Goal: Transaction & Acquisition: Purchase product/service

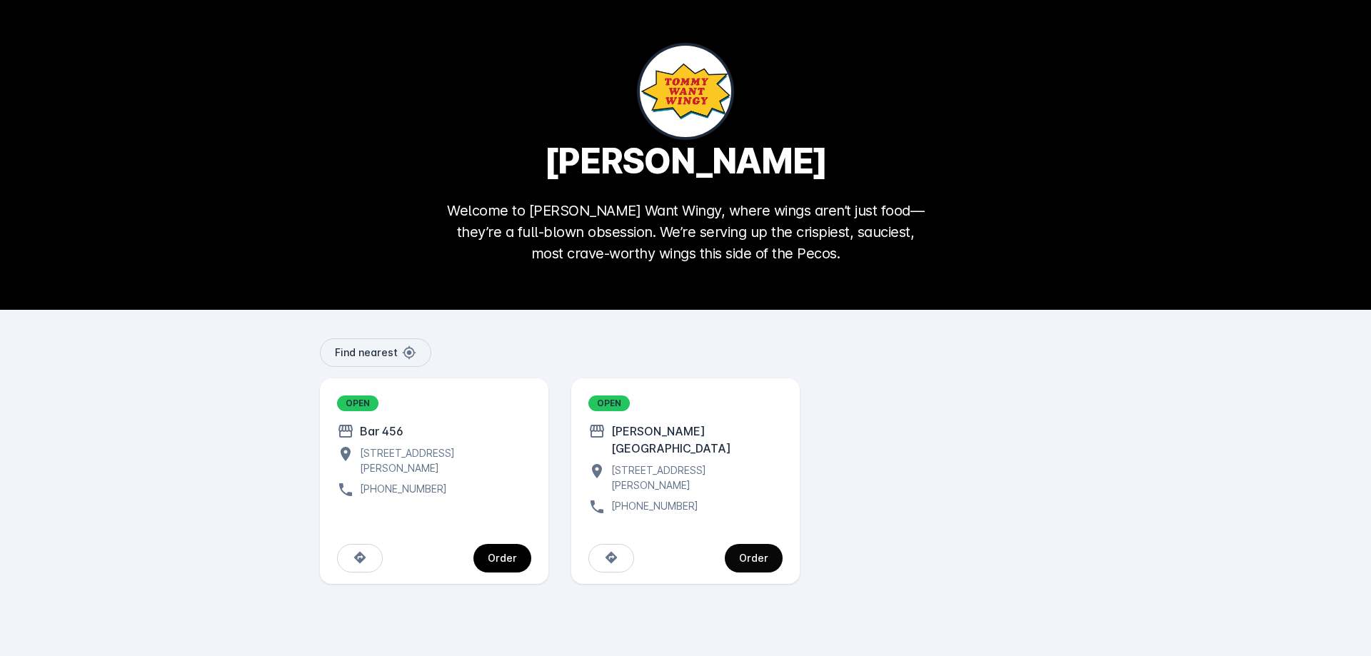
click at [772, 548] on span "continue" at bounding box center [754, 558] width 58 height 34
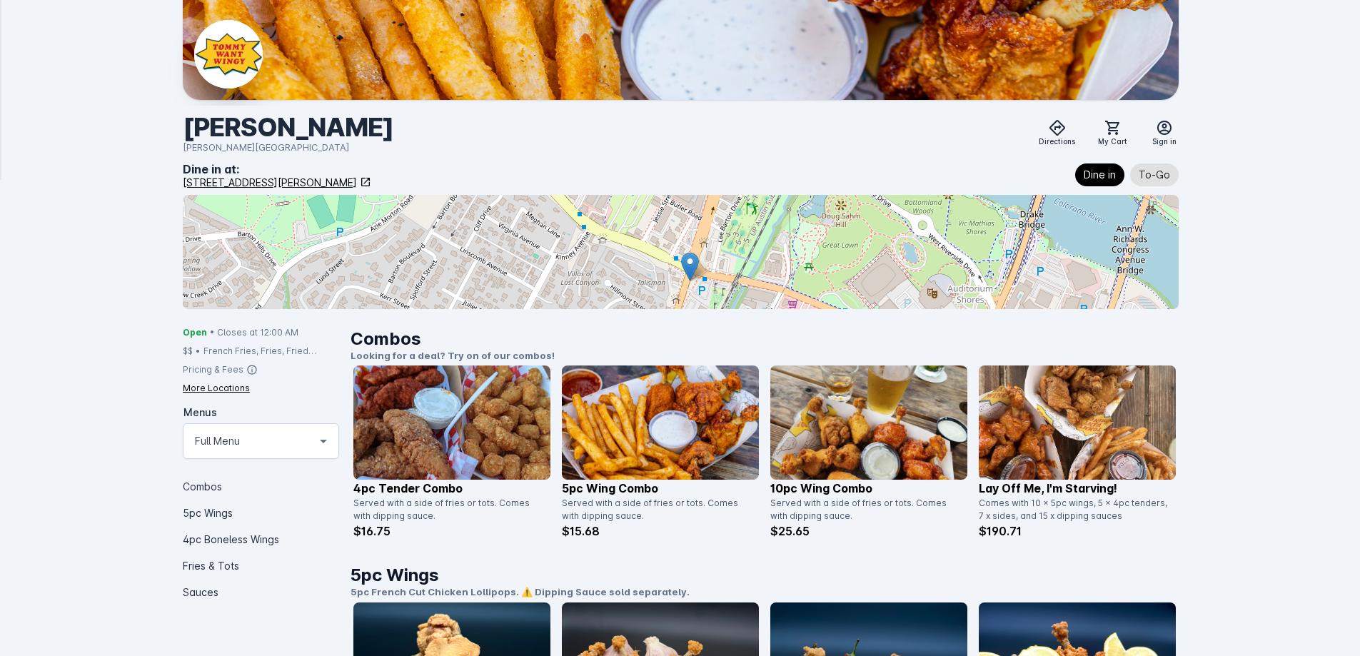
scroll to position [143, 0]
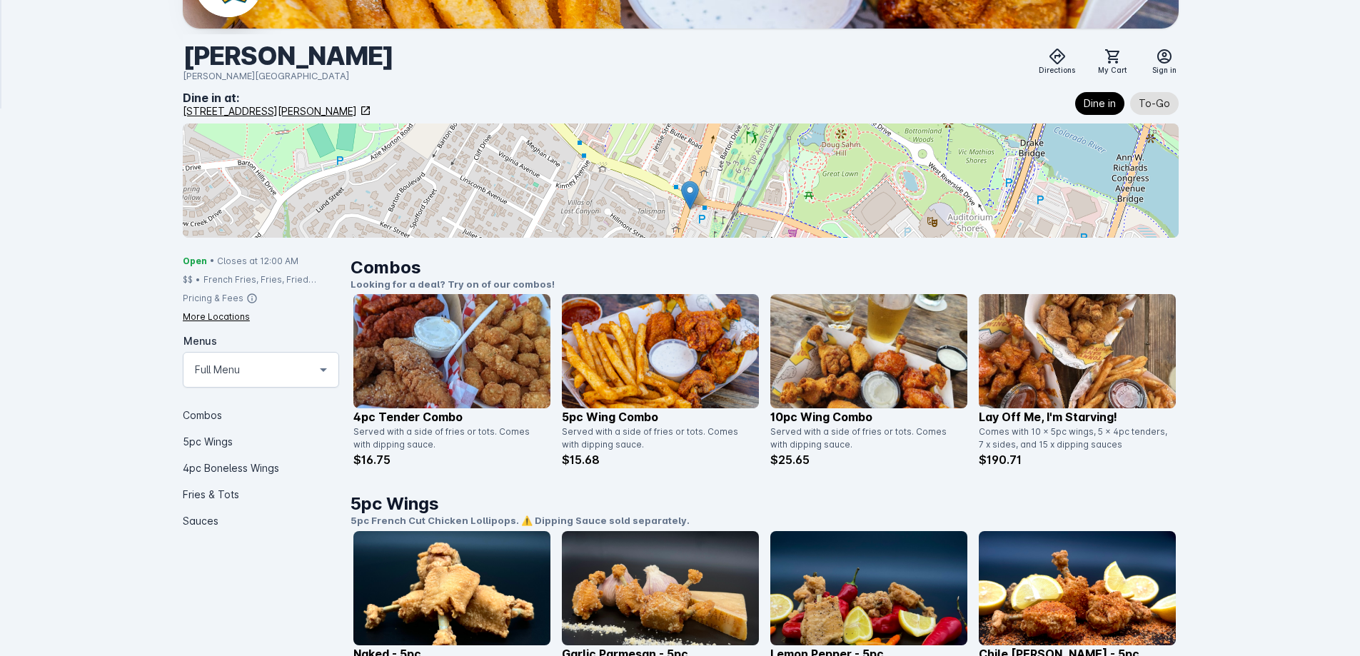
click at [666, 401] on img at bounding box center [660, 351] width 197 height 114
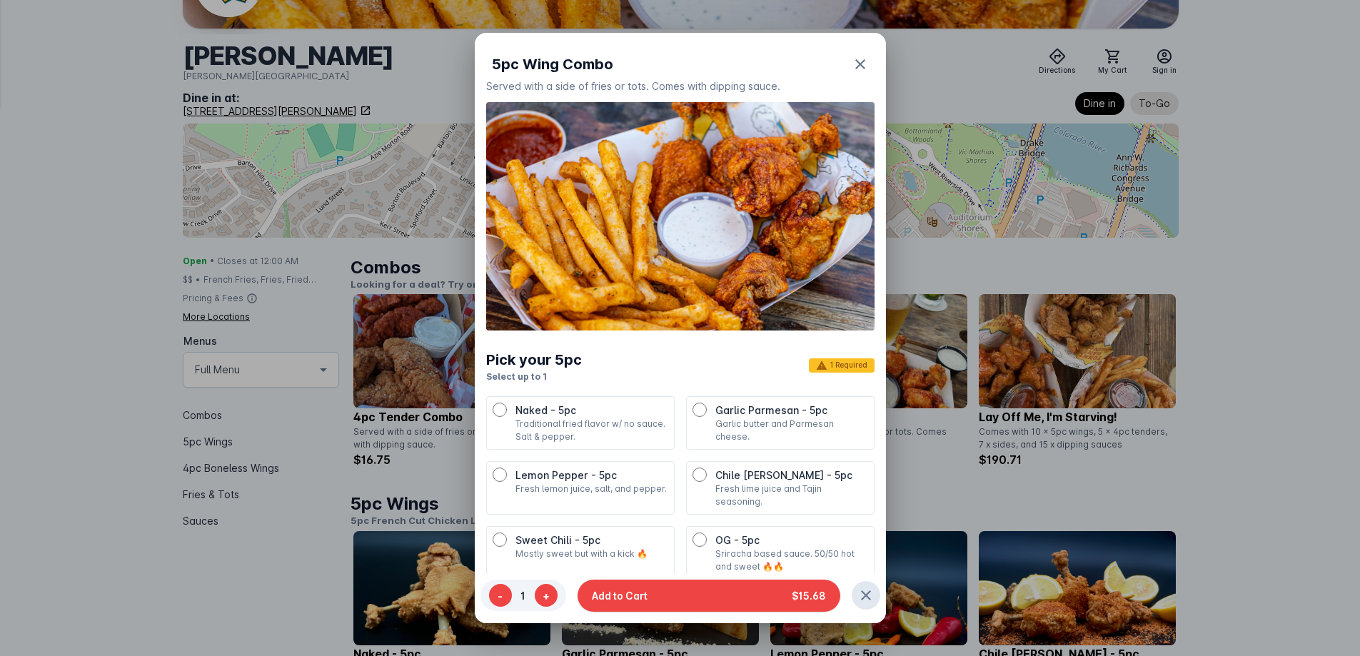
click at [652, 369] on div "Pick your 5pc Select up to 1 1 Required" at bounding box center [680, 366] width 388 height 34
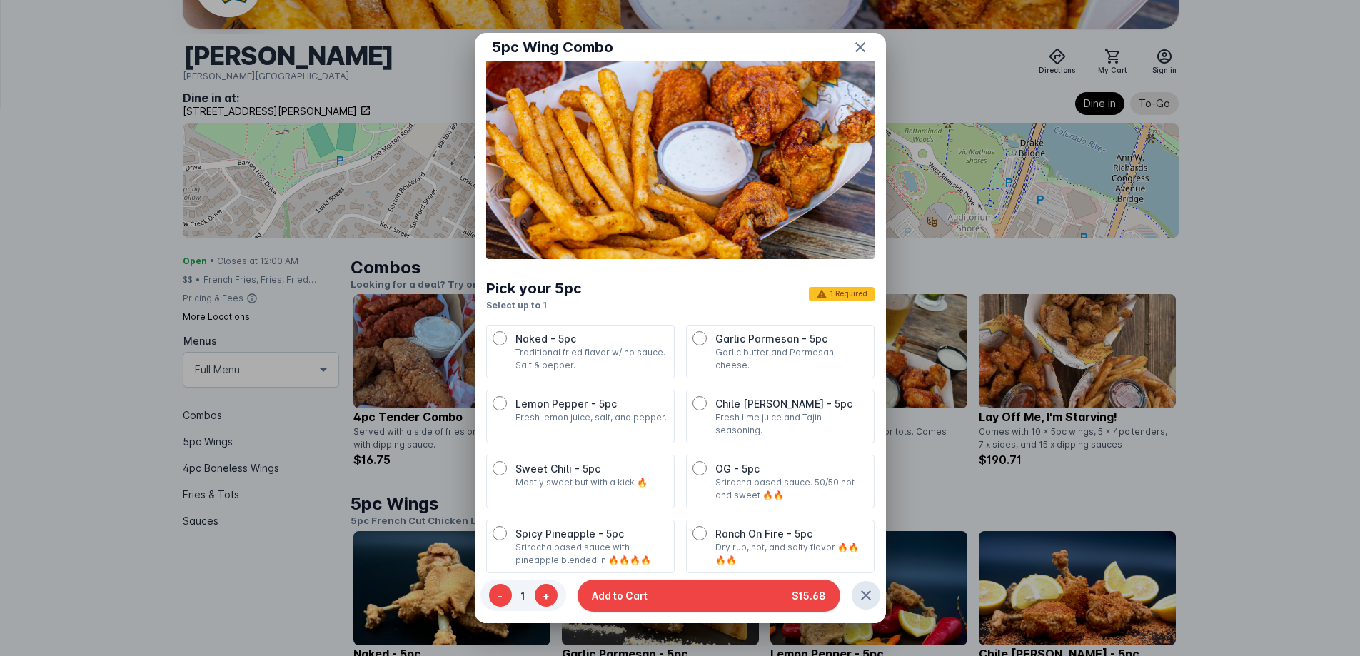
click at [731, 354] on p "Garlic butter and Parmesan cheese." at bounding box center [792, 359] width 153 height 26
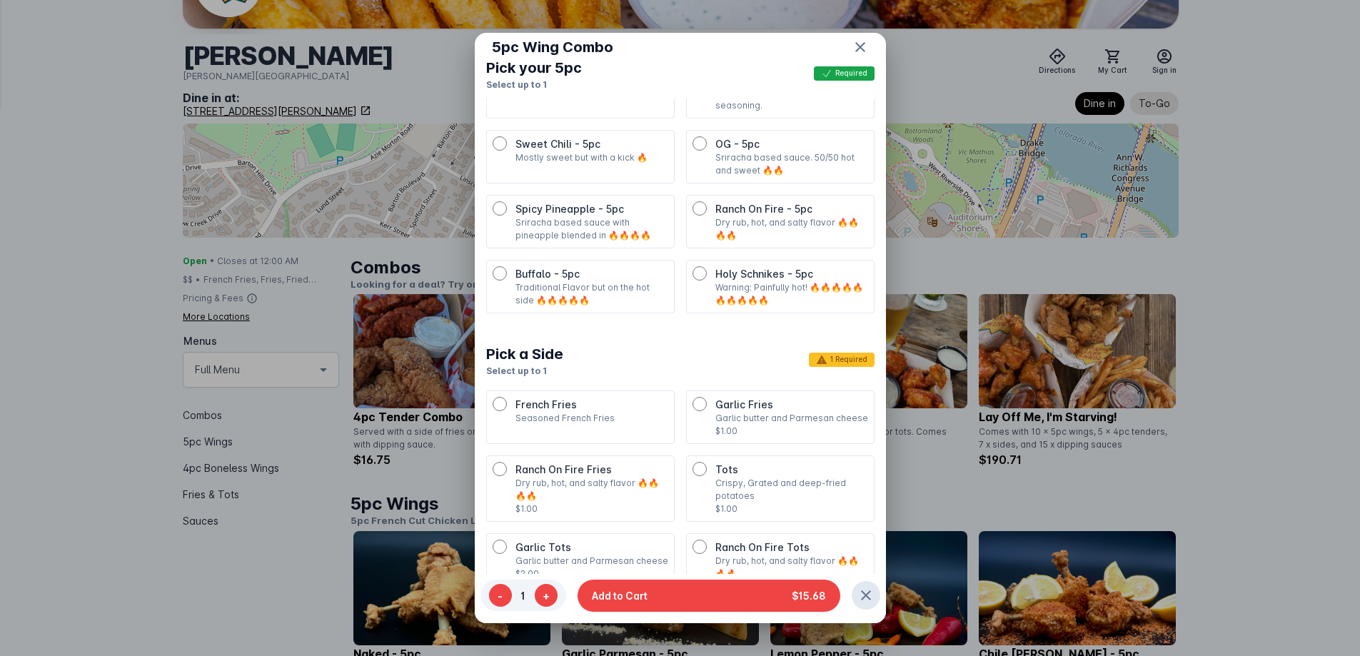
scroll to position [428, 0]
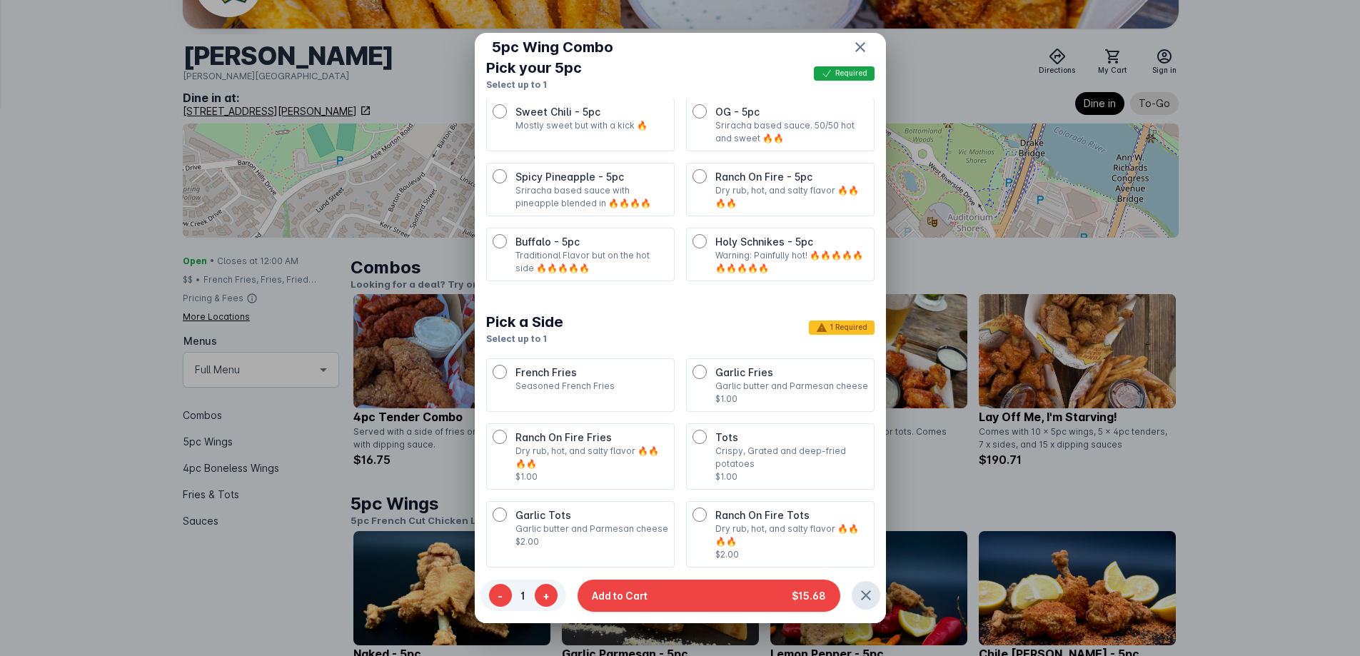
click at [603, 389] on p "Seasoned French Fries" at bounding box center [592, 386] width 153 height 13
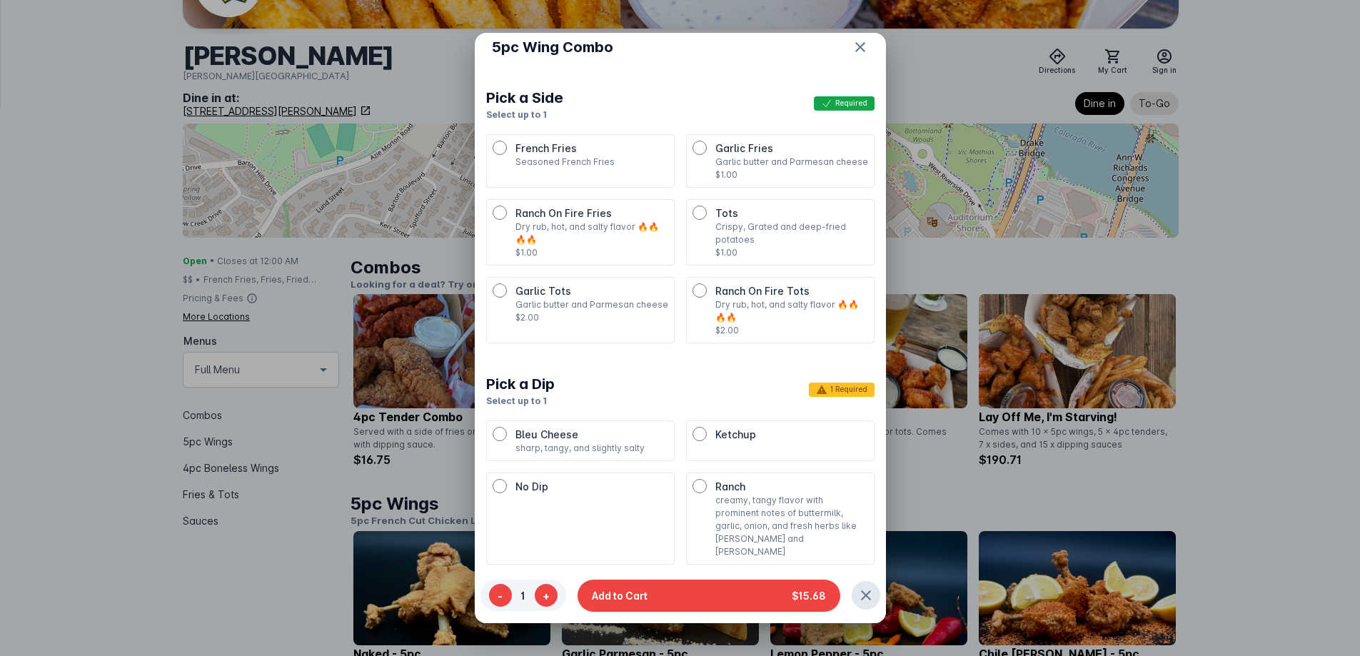
scroll to position [681, 0]
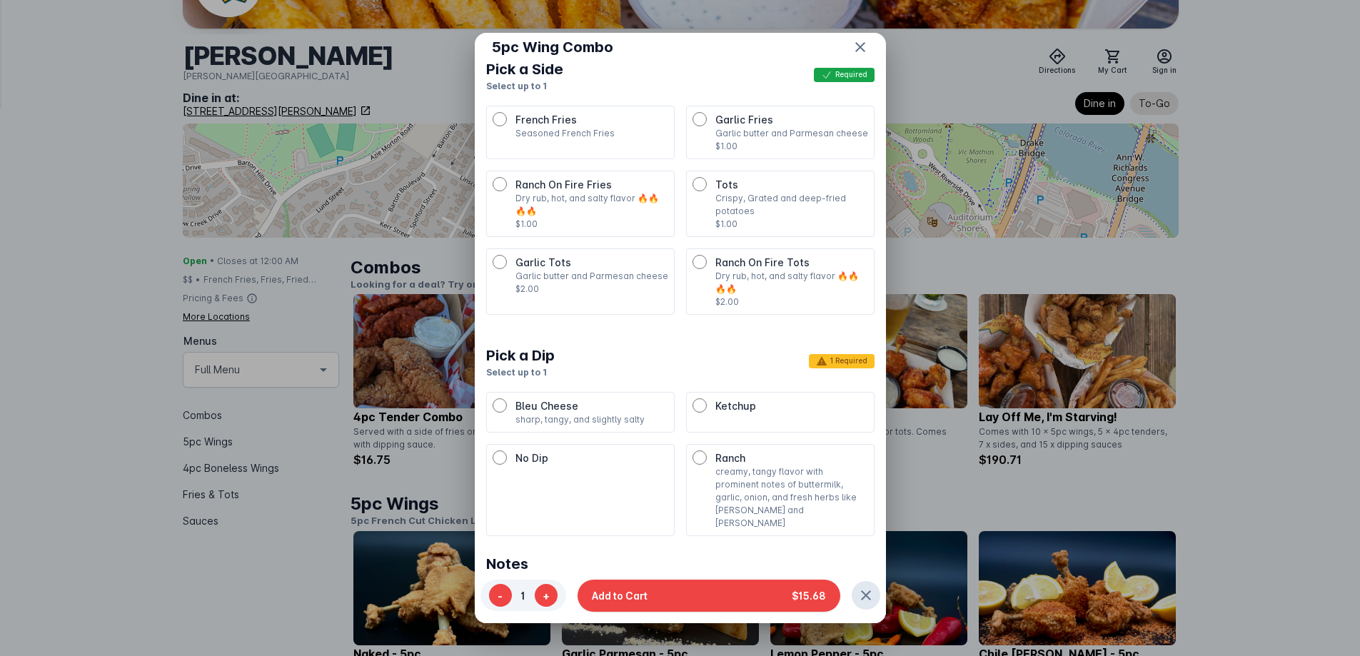
click at [751, 417] on li "Ketchup" at bounding box center [780, 412] width 189 height 41
click at [707, 413] on div "Ketchup" at bounding box center [781, 405] width 176 height 15
click at [702, 466] on div "Ranch creamy, tangy flavor with prominent notes of buttermilk, garlic, onion, a…" at bounding box center [781, 490] width 176 height 79
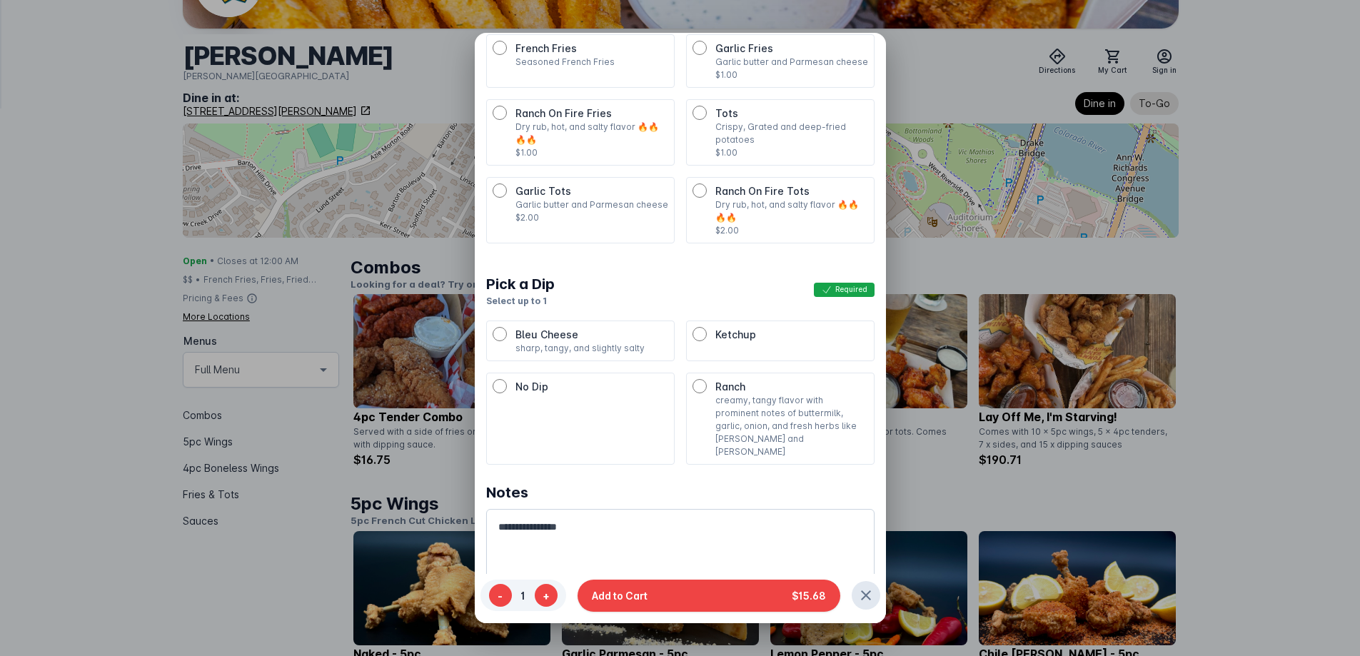
scroll to position [115, 0]
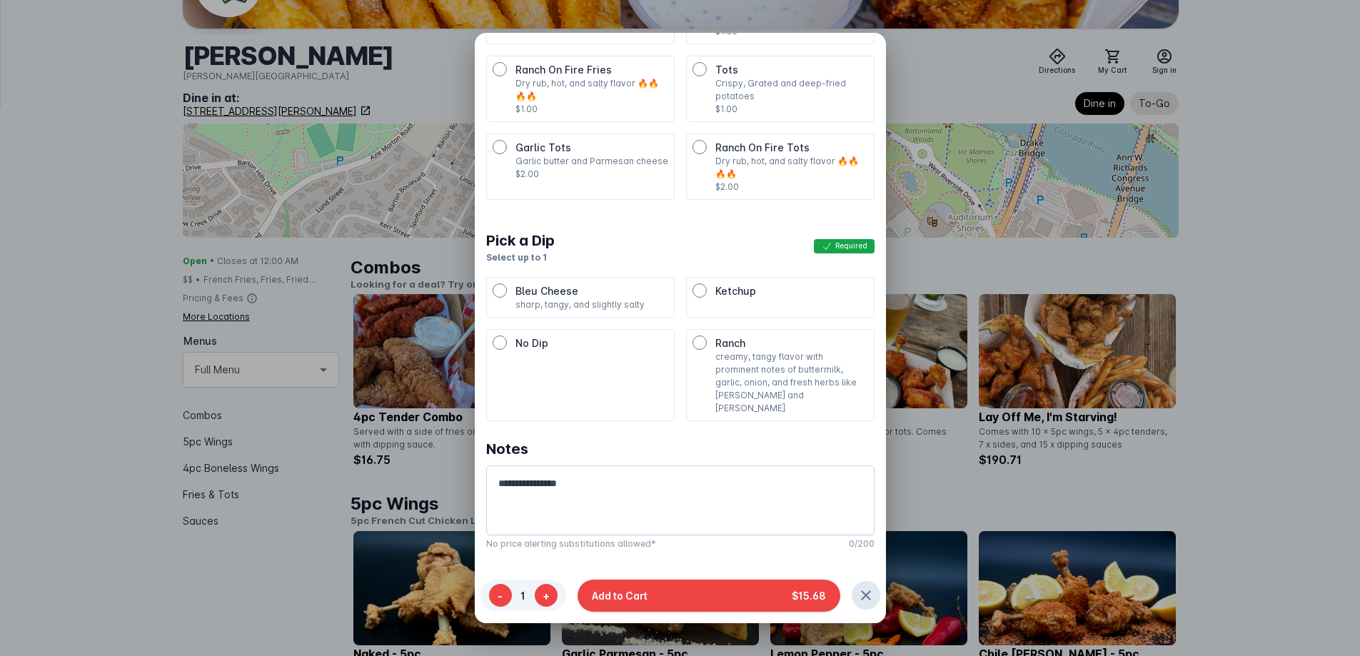
click at [713, 475] on textarea at bounding box center [676, 500] width 357 height 51
type textarea "*"
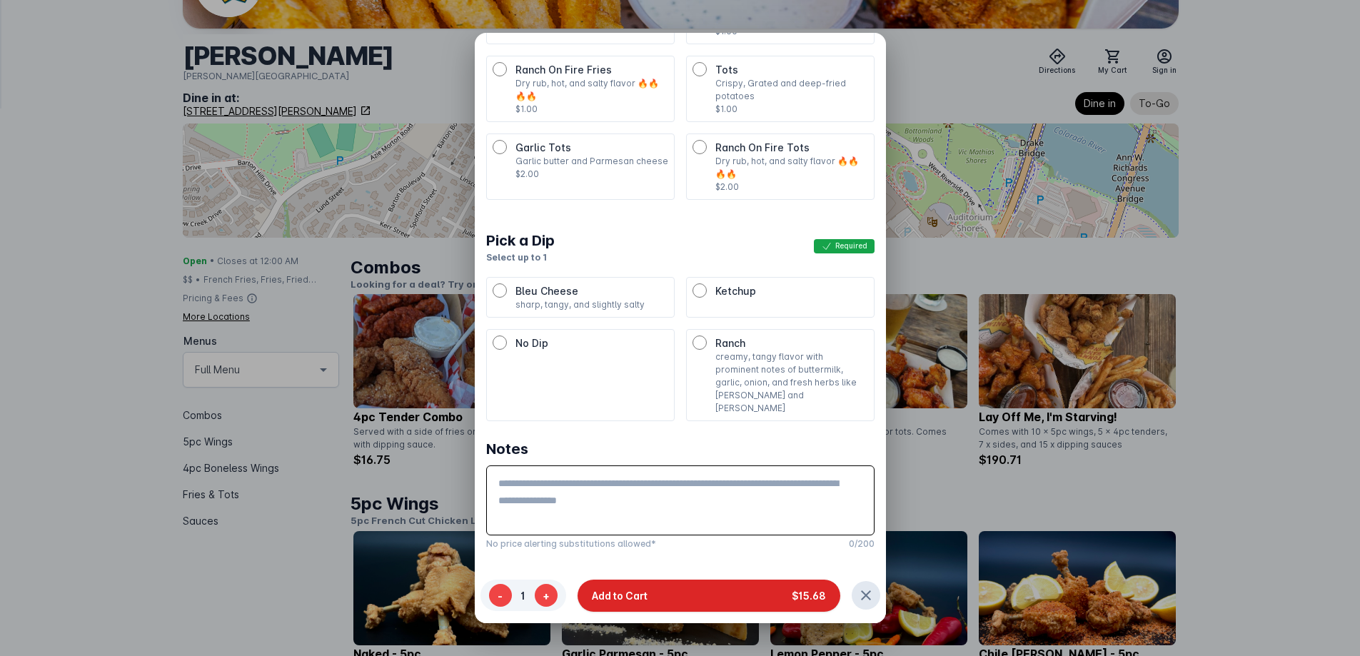
click at [761, 598] on button "Add to Cart $15.68" at bounding box center [709, 596] width 263 height 32
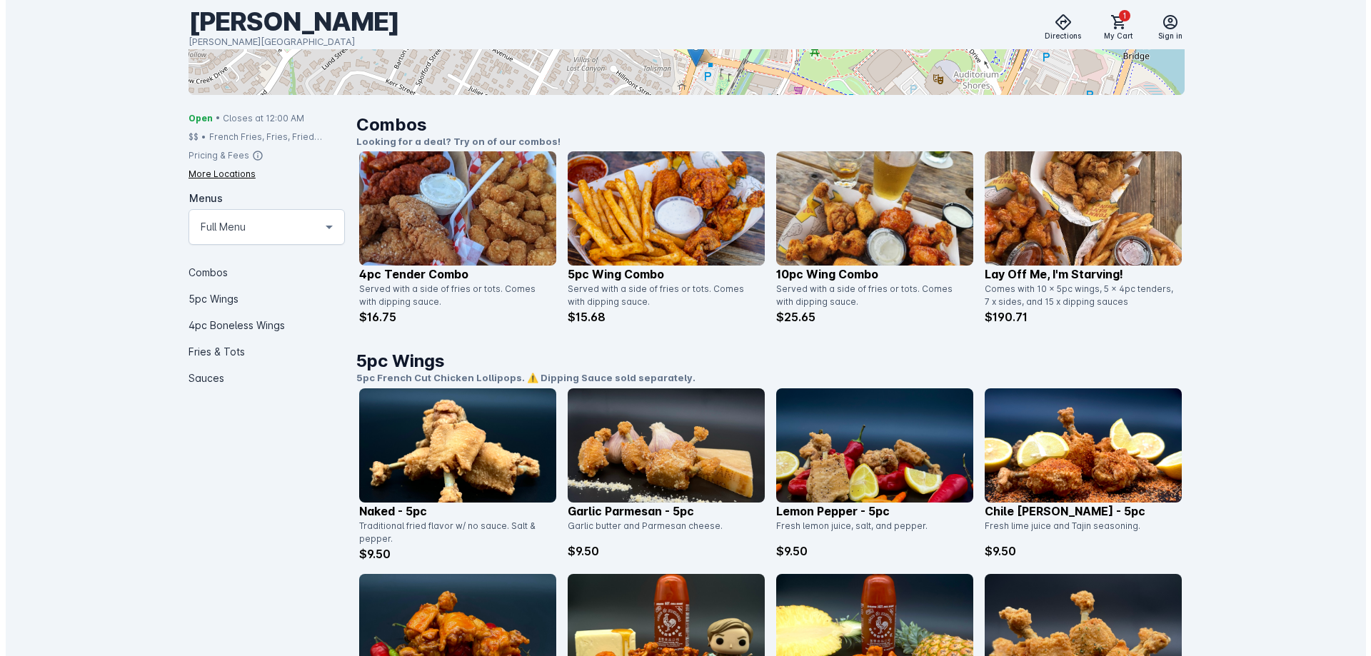
scroll to position [0, 0]
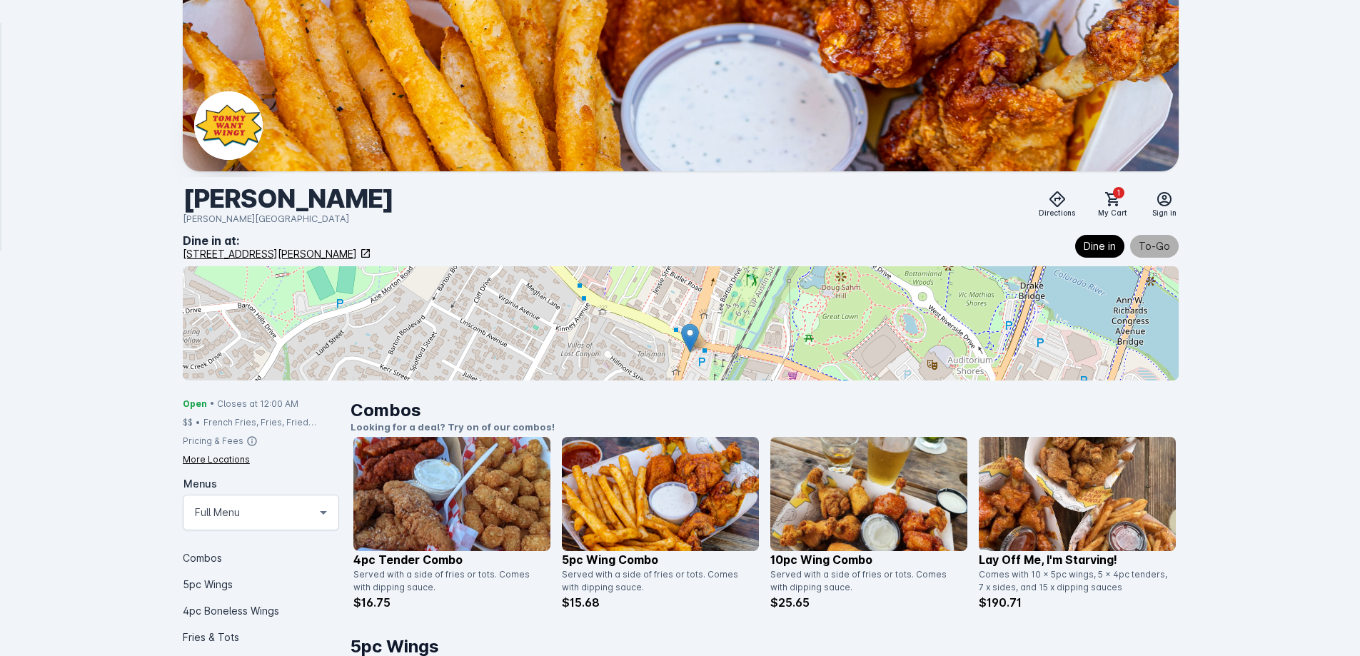
click at [1145, 241] on span "To-Go" at bounding box center [1154, 246] width 31 height 17
click at [1121, 209] on span at bounding box center [1113, 199] width 34 height 34
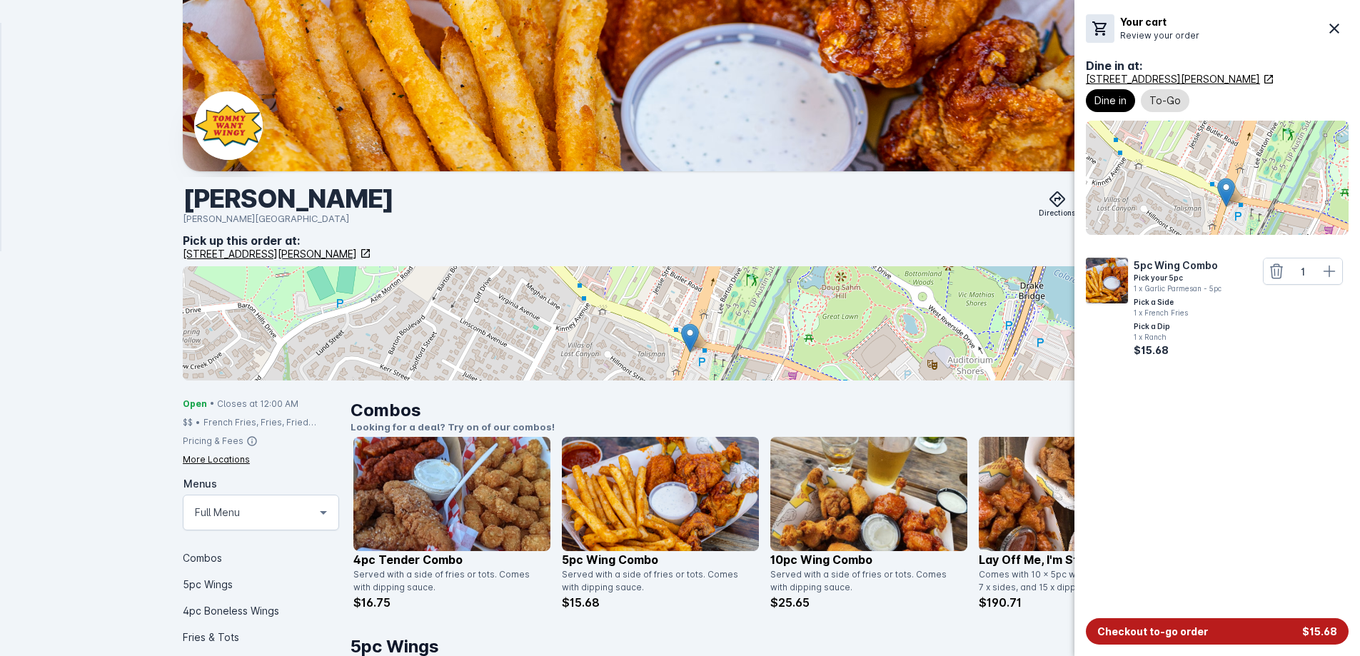
click at [1210, 631] on button "Checkout to-go order $15.68" at bounding box center [1217, 631] width 263 height 26
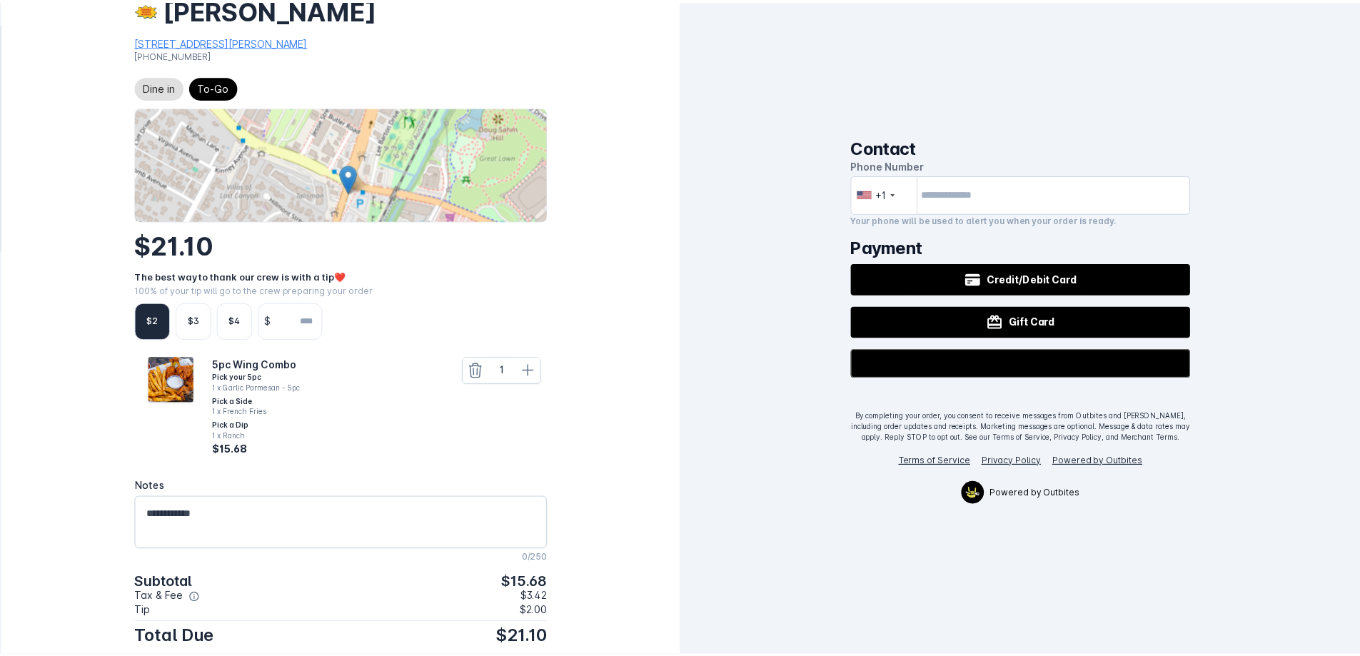
scroll to position [69, 0]
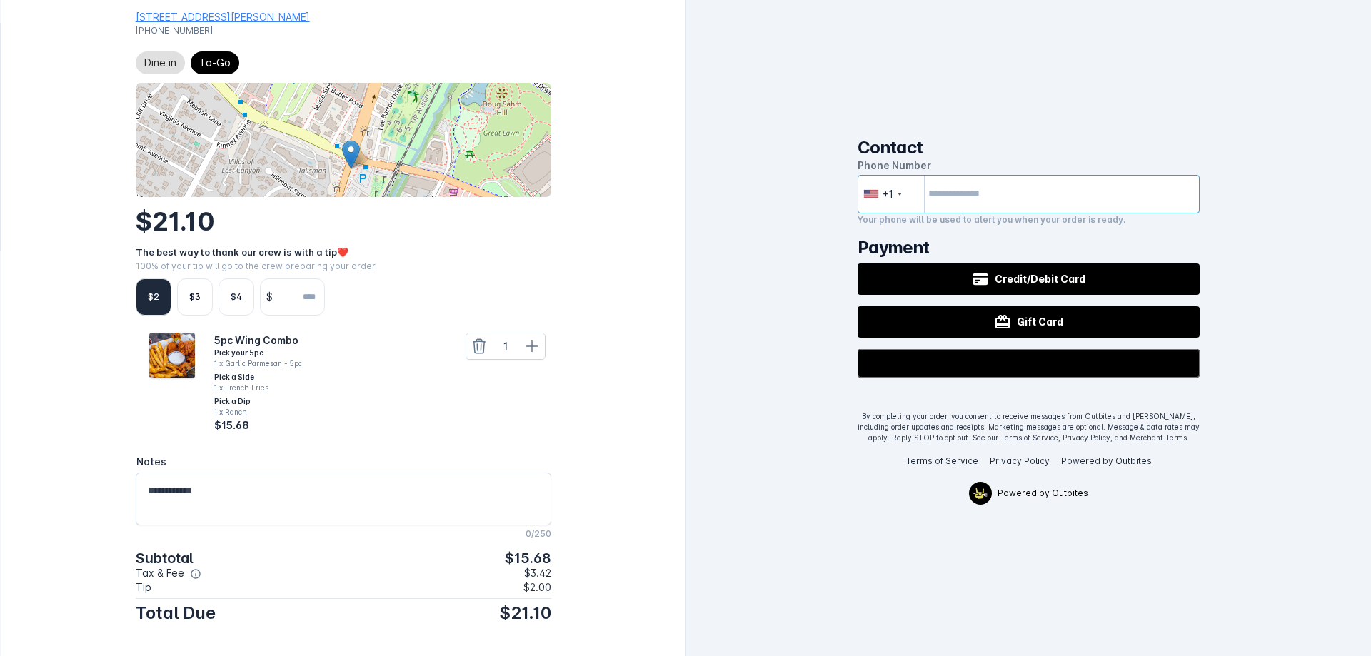
click at [980, 198] on input "tel" at bounding box center [1029, 194] width 343 height 39
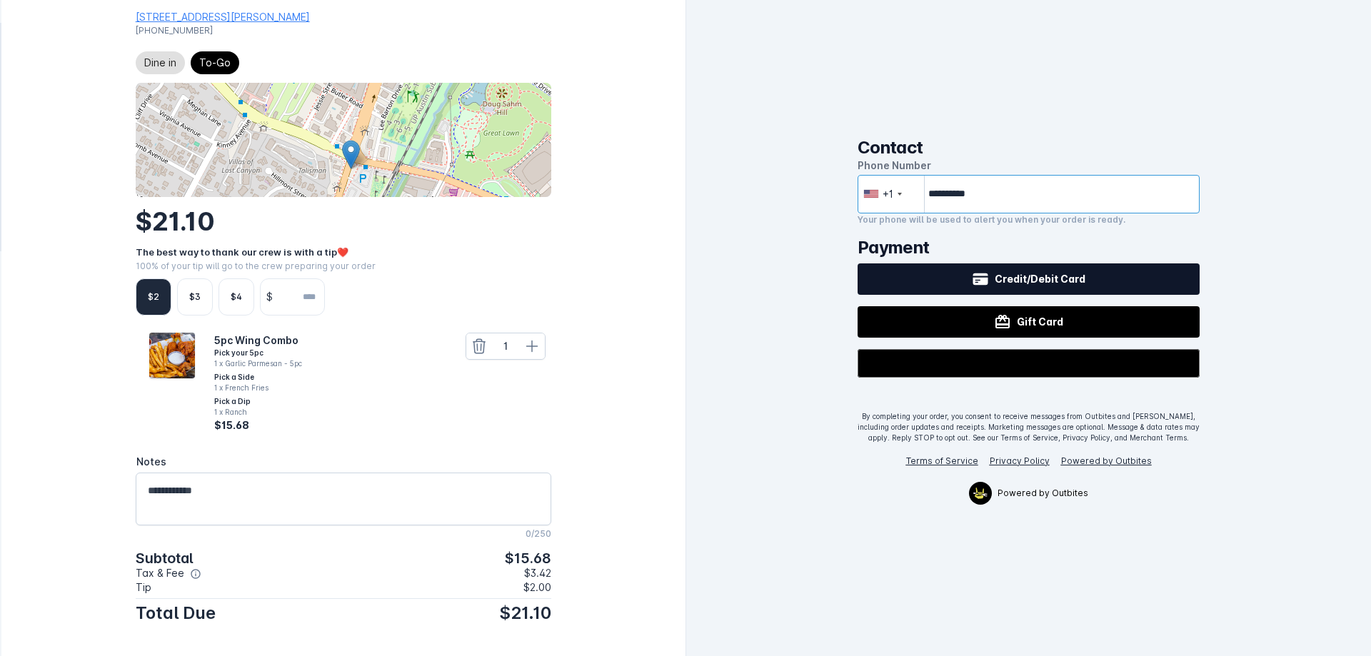
type input "**********"
click at [1036, 280] on span "Credit/Debit Card" at bounding box center [1040, 278] width 91 height 15
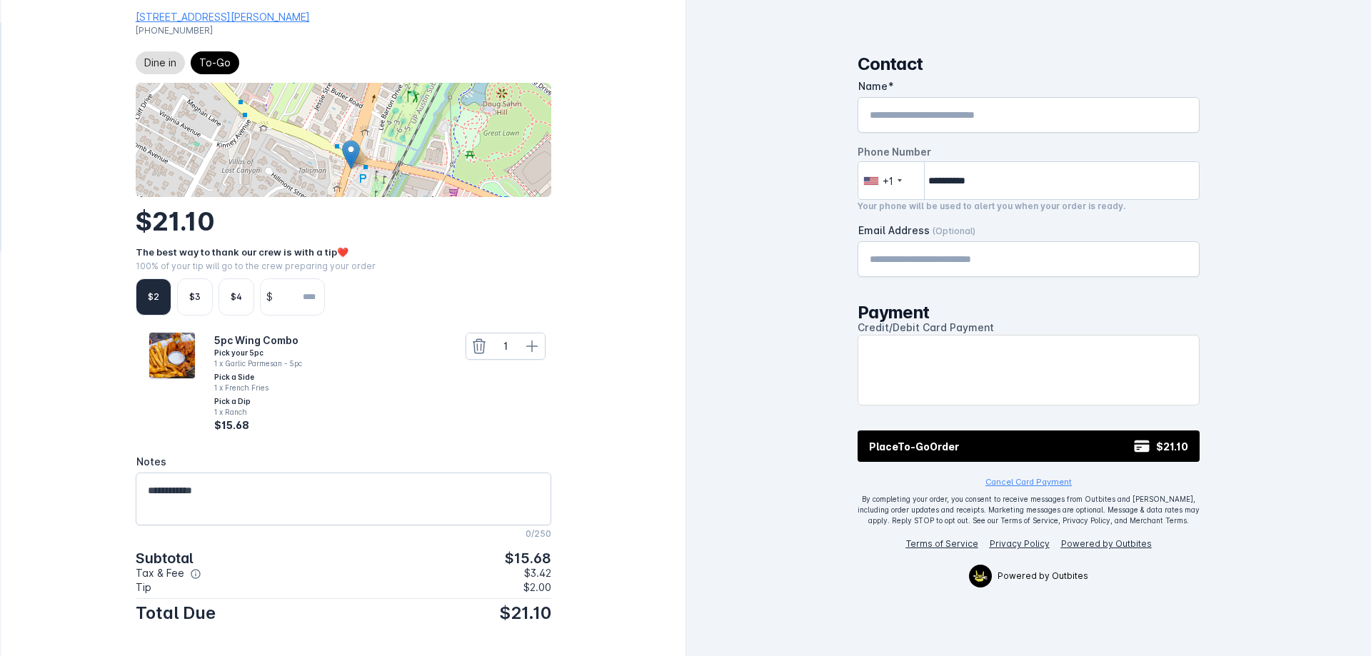
click at [996, 104] on div "Name" at bounding box center [1029, 115] width 319 height 34
click at [1006, 110] on input "Name" at bounding box center [1029, 114] width 319 height 17
type input "**********"
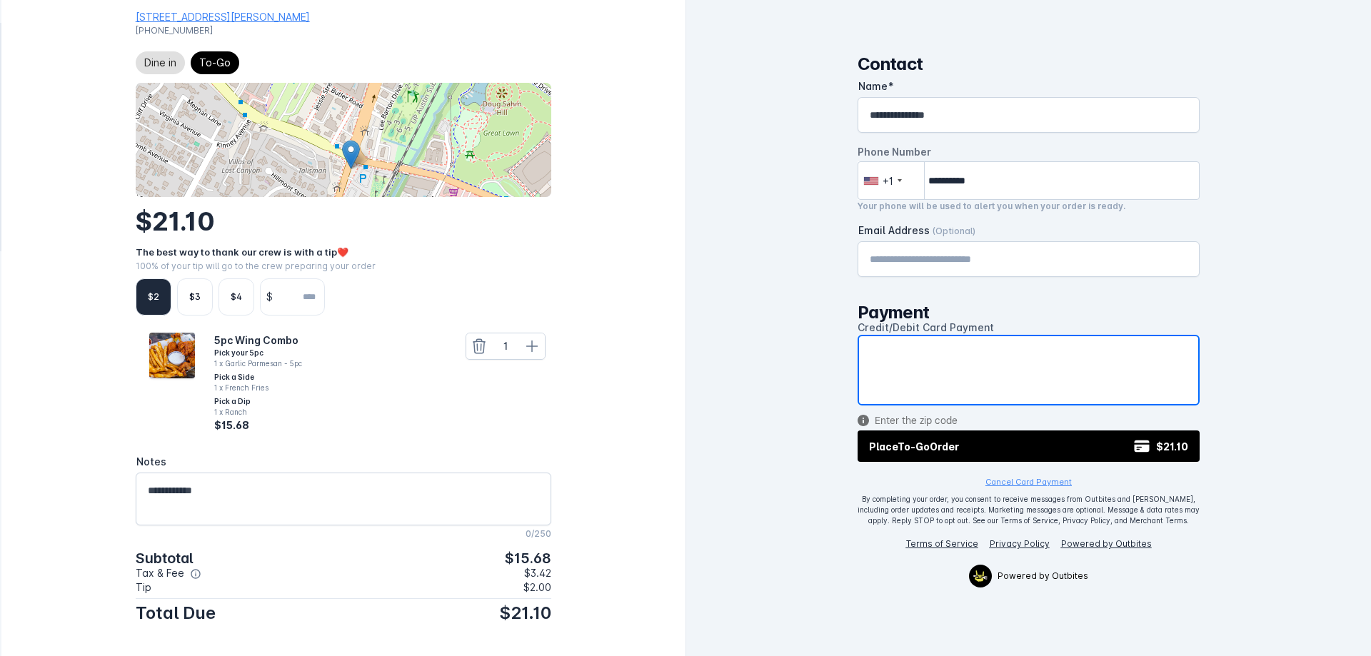
click at [1250, 359] on div "**********" at bounding box center [1028, 328] width 685 height 656
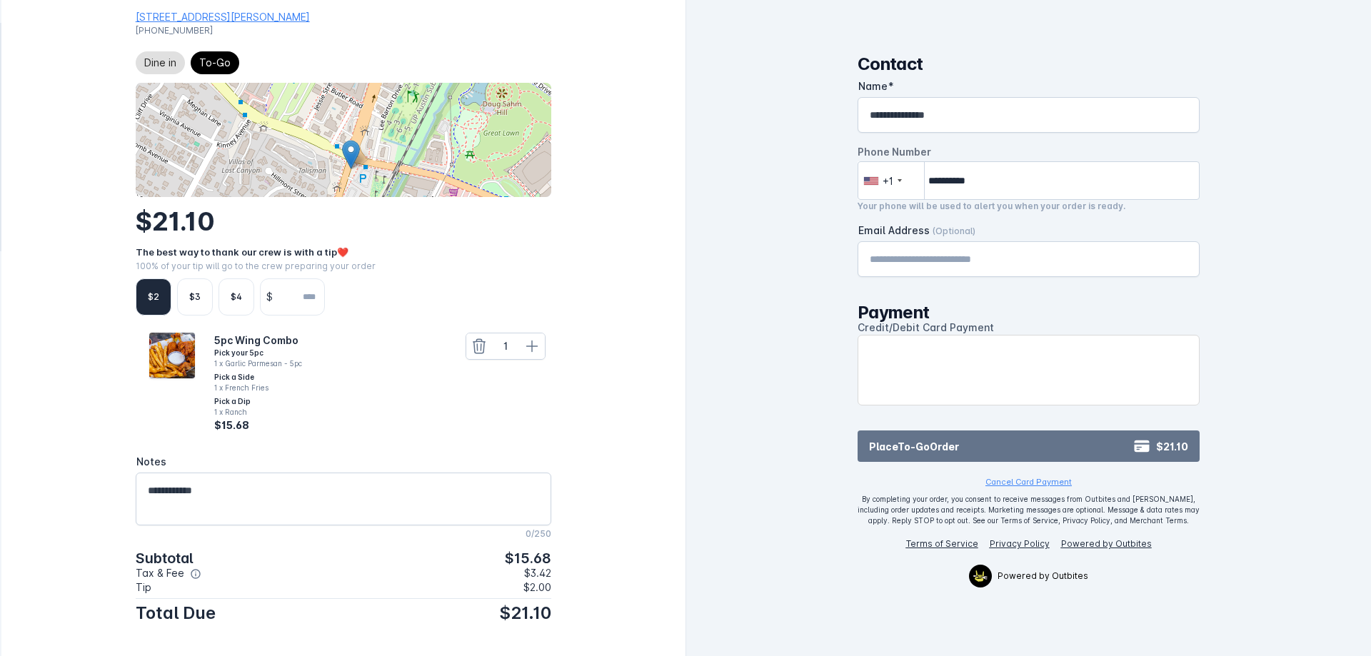
click at [1095, 452] on button "Place To-Go Order $21.10" at bounding box center [1029, 446] width 343 height 31
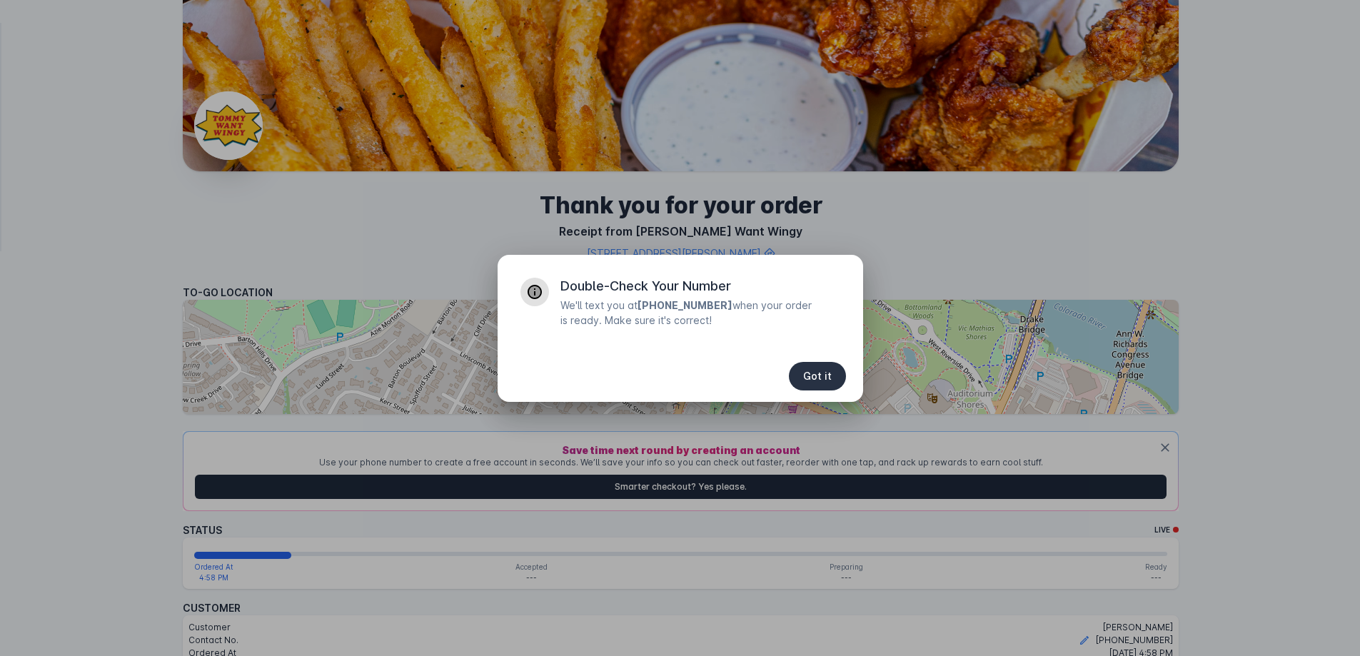
click at [819, 364] on span "button" at bounding box center [817, 376] width 57 height 34
